Goal: Find specific page/section: Find specific page/section

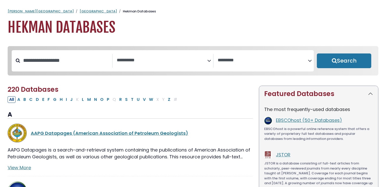
select select "Database Subject Filter"
select select "Database Vendors Filter"
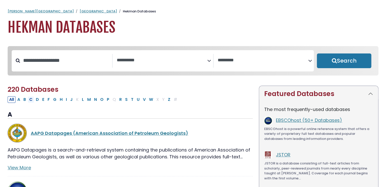
click at [31, 102] on button "C" at bounding box center [31, 100] width 6 height 7
select select "Database Subject Filter"
select select "Database Vendors Filter"
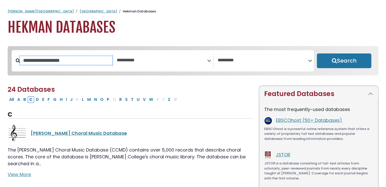
click at [28, 61] on input "Search database by title or keyword" at bounding box center [66, 60] width 92 height 8
type input "**********"
click at [316, 54] on button "Search" at bounding box center [343, 61] width 54 height 15
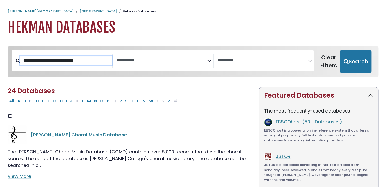
select select "Database Subject Filter"
select select "Database Vendors Filter"
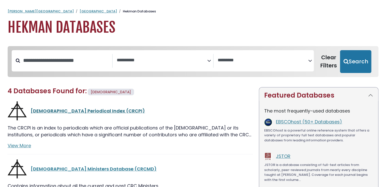
click at [64, 110] on link "[DEMOGRAPHIC_DATA] Periodical Index (CRCPI)" at bounding box center [88, 111] width 114 height 6
